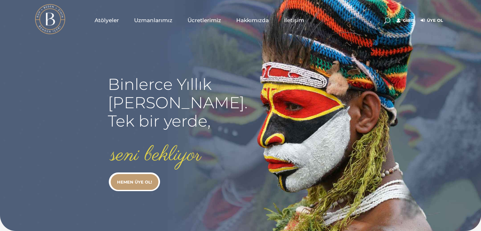
type input "[EMAIL_ADDRESS][DOMAIN_NAME]"
click at [404, 19] on link "Giriş" at bounding box center [405, 21] width 18 height 8
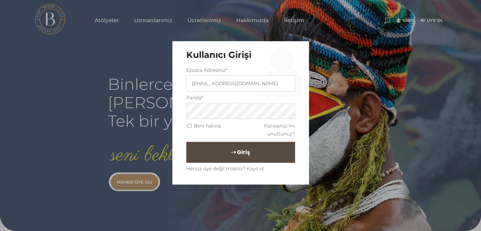
click at [240, 150] on span "Giriş" at bounding box center [243, 152] width 13 height 11
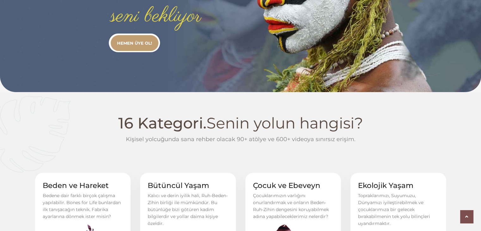
scroll to position [253, 0]
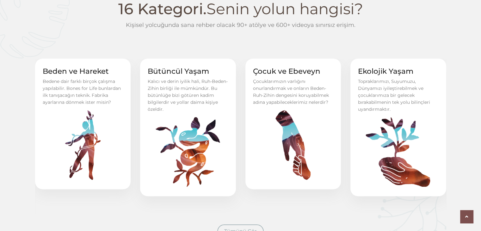
click at [82, 71] on link "Beden ve Hareket" at bounding box center [76, 71] width 66 height 9
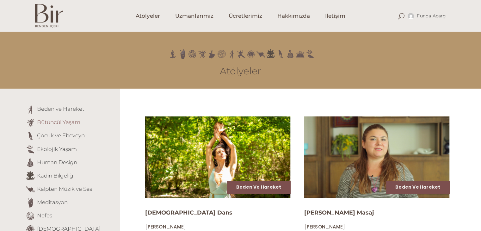
click at [66, 121] on link "Bütüncül Yaşam" at bounding box center [58, 122] width 43 height 6
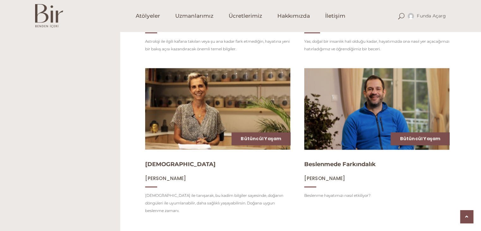
scroll to position [753, 0]
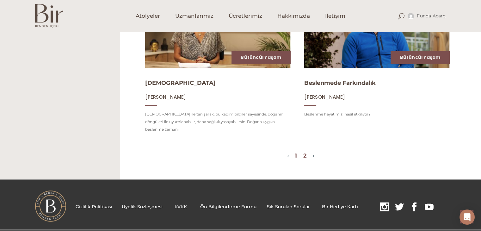
click at [306, 152] on link "2" at bounding box center [304, 155] width 3 height 7
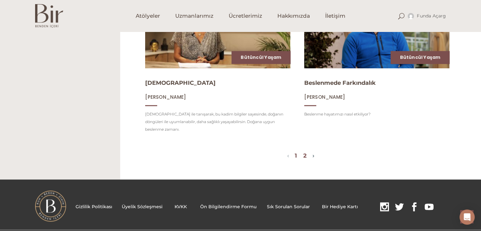
click at [306, 152] on link "2" at bounding box center [304, 155] width 3 height 7
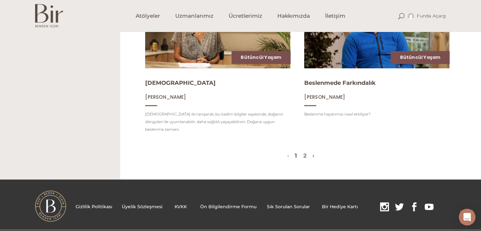
click at [468, 212] on div "Open Intercom Messenger" at bounding box center [466, 217] width 17 height 17
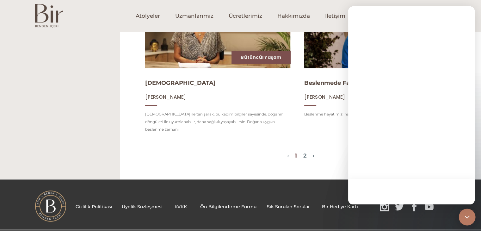
scroll to position [0, 0]
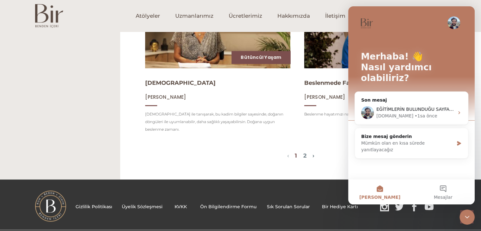
click at [468, 212] on div "Intercom Messenger uygulamasını kapat" at bounding box center [466, 216] width 15 height 15
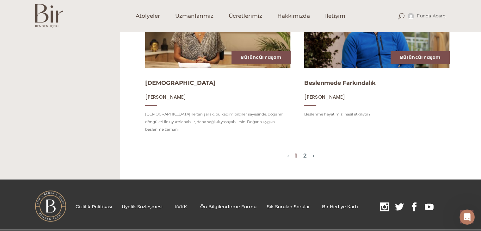
click at [304, 152] on span "1 2" at bounding box center [300, 156] width 23 height 8
click at [306, 152] on link "2" at bounding box center [304, 155] width 3 height 7
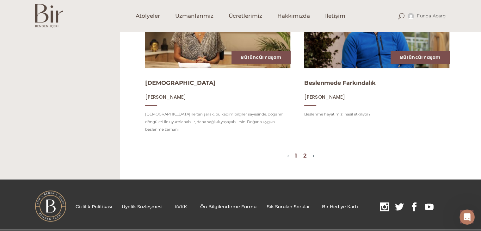
click at [306, 152] on link "2" at bounding box center [304, 155] width 3 height 7
click at [314, 152] on link "›" at bounding box center [313, 155] width 2 height 7
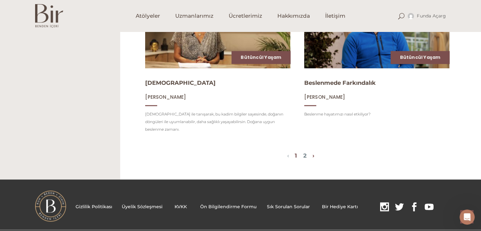
click at [314, 152] on link "›" at bounding box center [313, 155] width 2 height 7
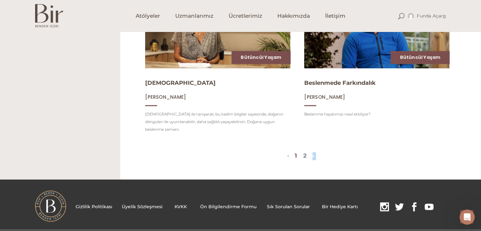
click at [314, 152] on link "›" at bounding box center [313, 155] width 2 height 7
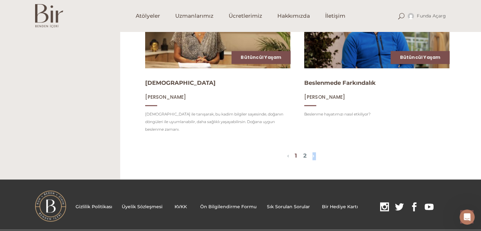
click at [314, 152] on link "›" at bounding box center [313, 155] width 2 height 7
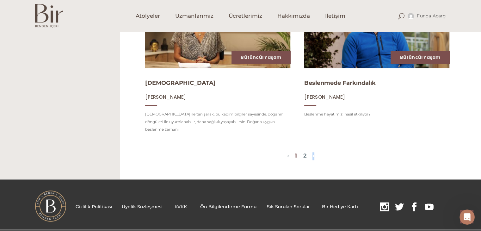
click at [314, 152] on link "›" at bounding box center [313, 155] width 2 height 7
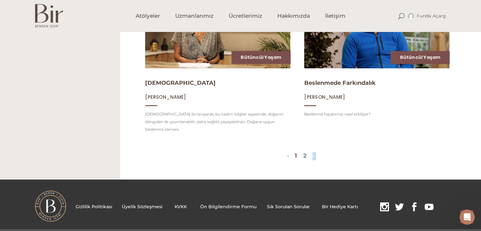
click at [314, 152] on link "›" at bounding box center [313, 155] width 2 height 7
click at [305, 152] on link "2" at bounding box center [304, 155] width 3 height 7
click at [306, 152] on link "2" at bounding box center [304, 155] width 3 height 7
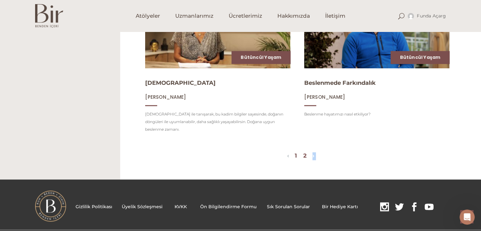
click at [306, 152] on link "2" at bounding box center [304, 155] width 3 height 7
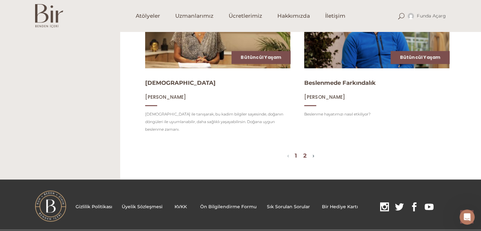
click at [306, 152] on link "2" at bounding box center [304, 155] width 3 height 7
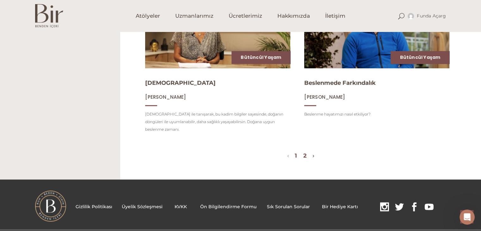
click at [306, 152] on link "2" at bounding box center [304, 155] width 3 height 7
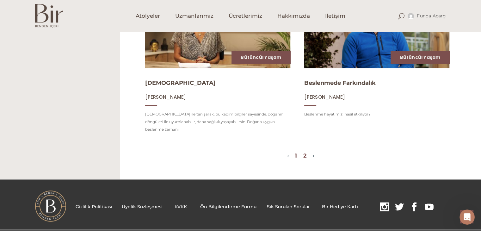
click at [306, 152] on link "2" at bounding box center [304, 155] width 3 height 7
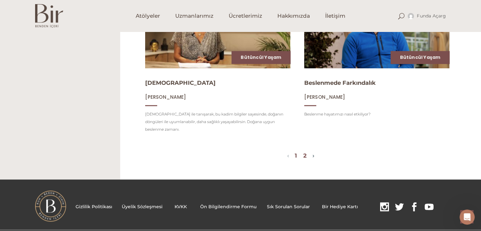
click at [306, 152] on link "2" at bounding box center [304, 155] width 3 height 7
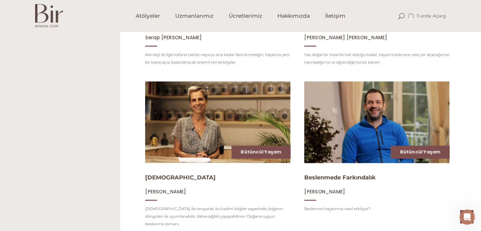
scroll to position [532, 0]
